Goal: Transaction & Acquisition: Subscribe to service/newsletter

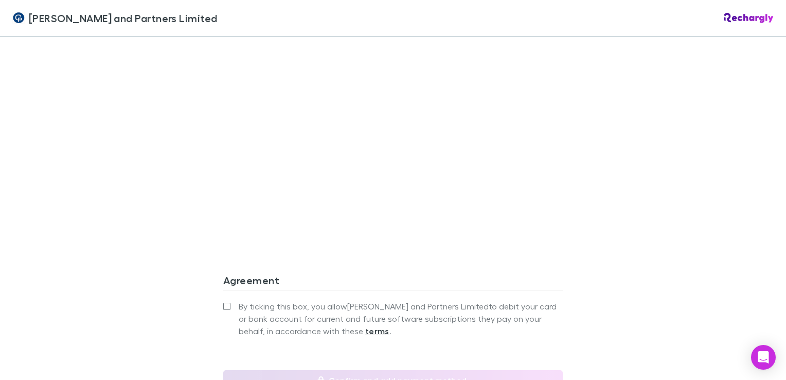
scroll to position [959, 0]
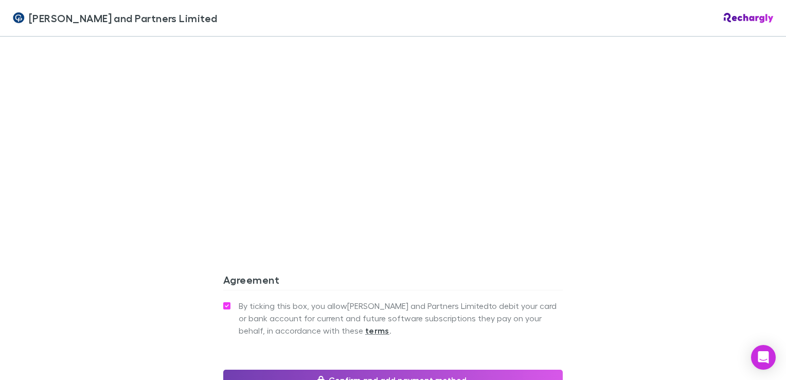
click at [354, 369] on button "Confirm and add payment method" at bounding box center [393, 379] width 340 height 21
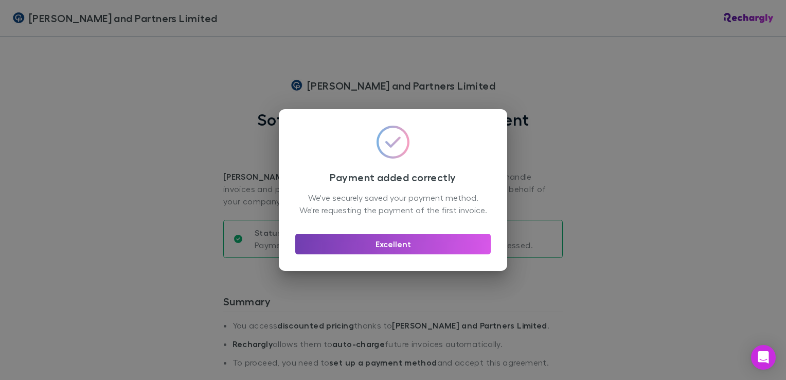
click at [421, 252] on button "Excellent" at bounding box center [392, 244] width 195 height 21
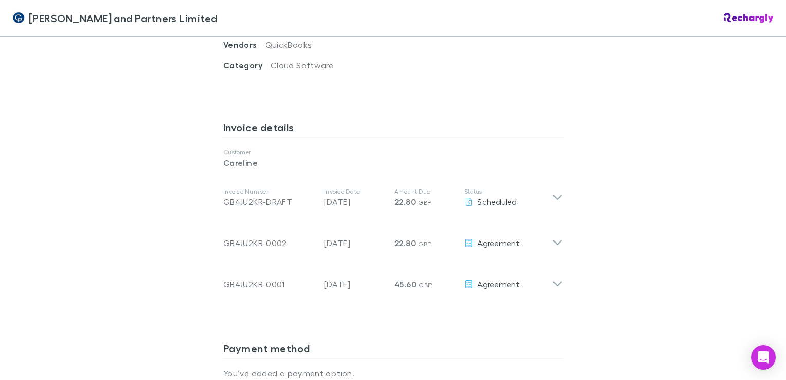
scroll to position [501, 0]
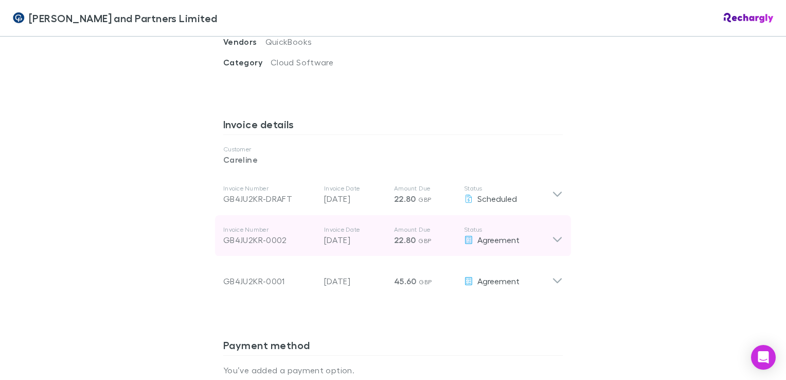
click at [552, 225] on icon at bounding box center [557, 235] width 11 height 21
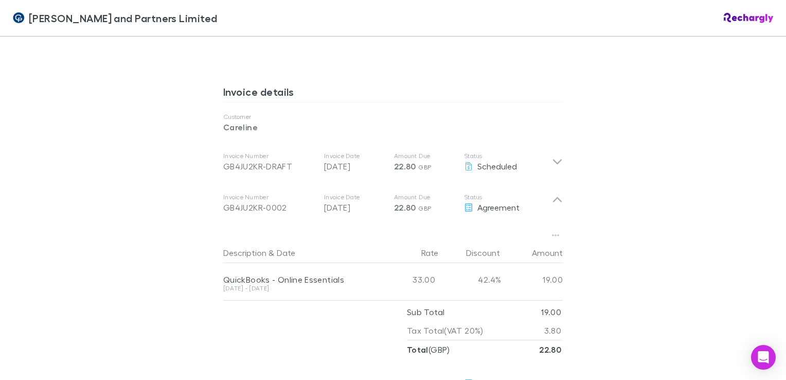
scroll to position [531, 0]
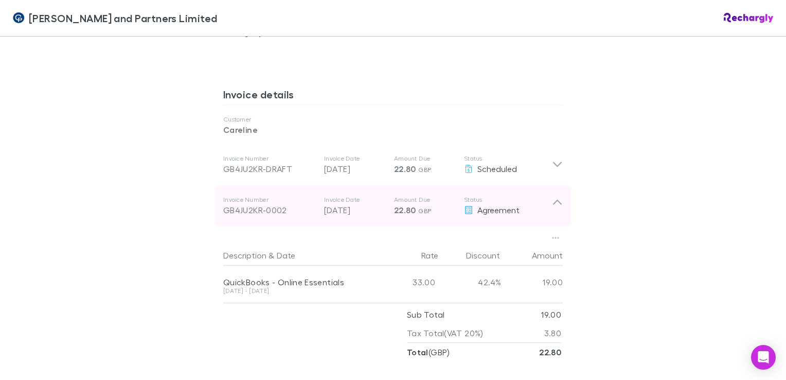
click at [552, 195] on icon at bounding box center [557, 205] width 11 height 21
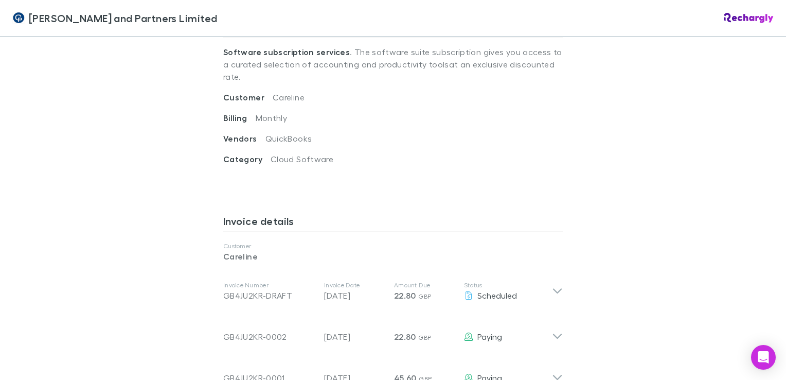
scroll to position [414, 0]
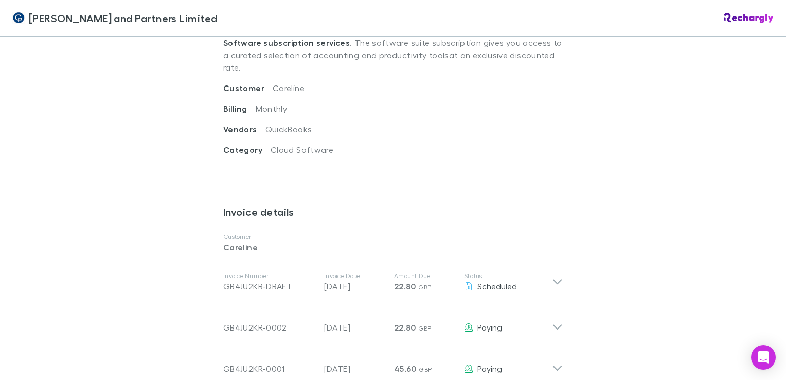
click at [442, 362] on div "Invoice details Customer Careline Invoice Number GB4JU2KR-DRAFT Invoice Date [D…" at bounding box center [393, 307] width 340 height 221
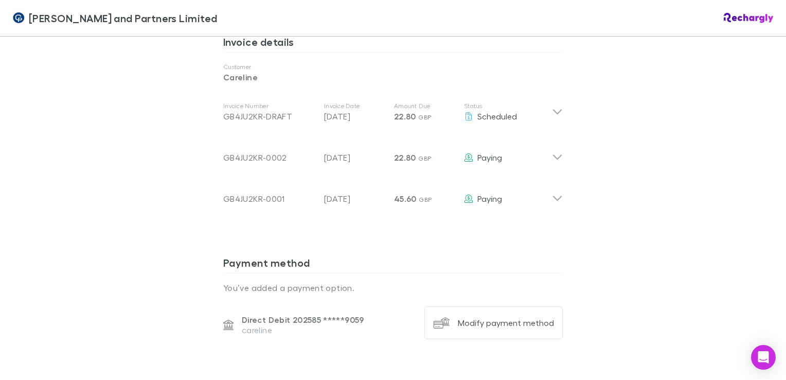
scroll to position [589, 0]
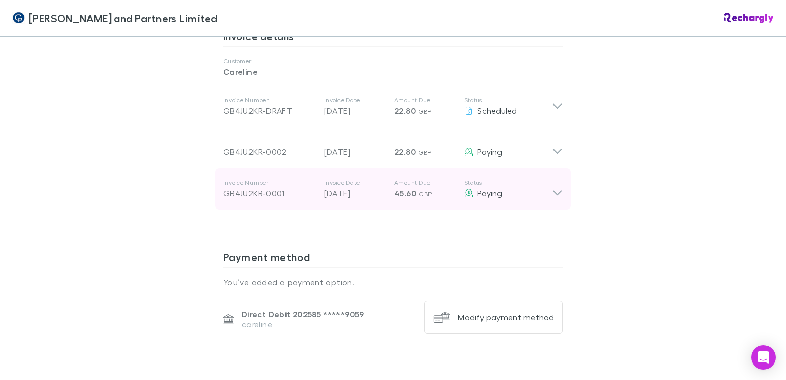
click at [559, 168] on div "Invoice Number GB4JU2KR-0001 Invoice Date [DATE] Amount Due 45.60 GBP Status Pa…" at bounding box center [393, 188] width 356 height 41
